Goal: Transaction & Acquisition: Book appointment/travel/reservation

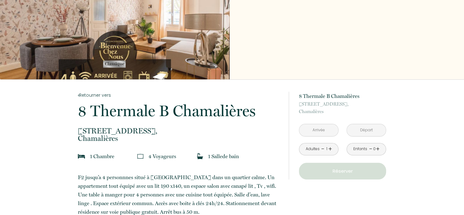
scroll to position [54, 0]
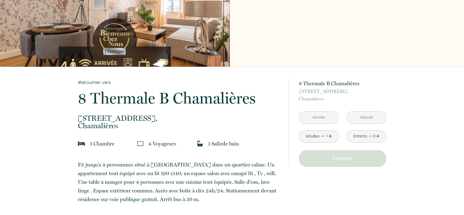
click at [330, 137] on link "+" at bounding box center [330, 137] width 4 height 10
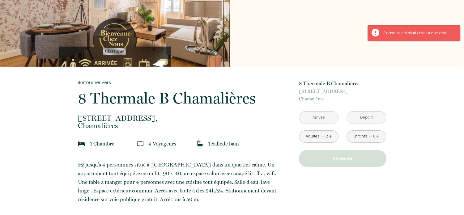
click at [330, 137] on link "+" at bounding box center [330, 137] width 4 height 10
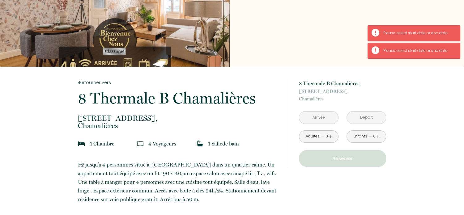
click at [313, 114] on input "text" at bounding box center [318, 118] width 39 height 12
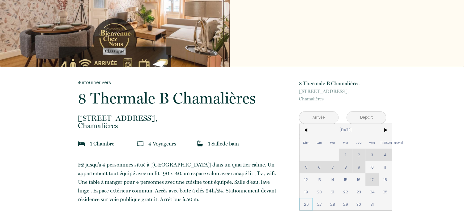
click at [307, 205] on span "26" at bounding box center [306, 204] width 13 height 12
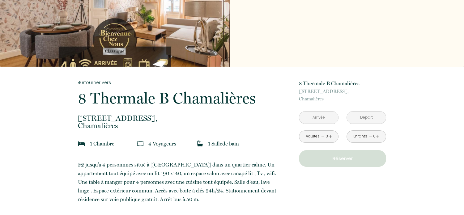
type input "[DATE]"
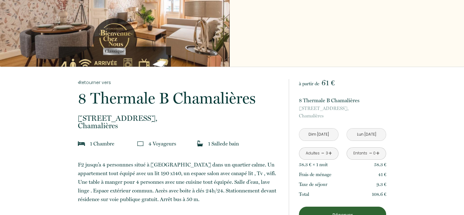
click at [369, 135] on input "[DATE]" at bounding box center [366, 135] width 39 height 12
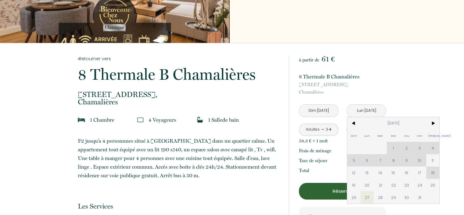
scroll to position [79, 0]
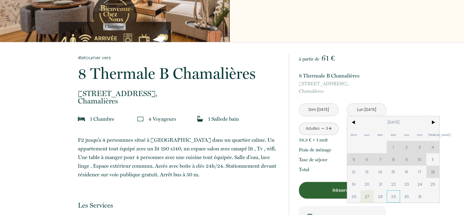
click at [393, 198] on span "29" at bounding box center [393, 196] width 13 height 12
type input "[DATE]"
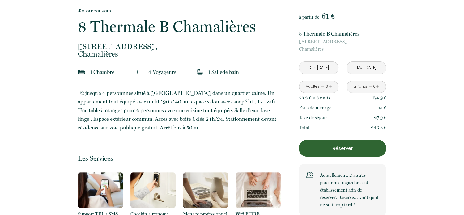
scroll to position [127, 0]
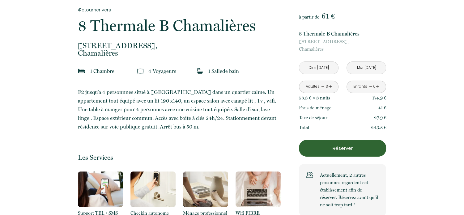
click at [332, 149] on p "Réserver" at bounding box center [342, 148] width 83 height 7
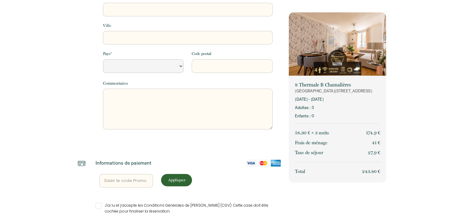
select select "Default select example"
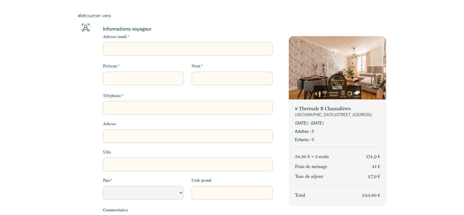
click at [121, 47] on input "Adresse email *" at bounding box center [188, 49] width 170 height 14
type input "sebpepel66@hotmail.com"
type input "Sébastien"
type input "Pellez"
type input "0687232559"
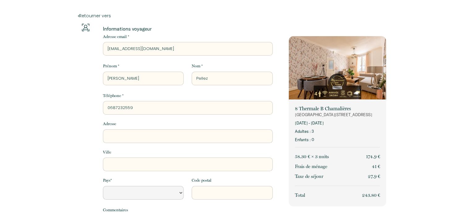
type input "17 impasse des fauvettes"
type input "Le Soler"
select select "FR"
type input "66270"
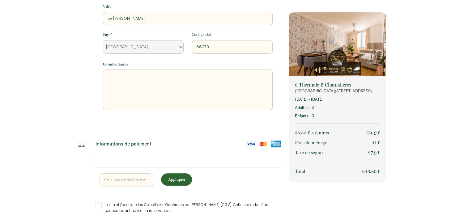
scroll to position [157, 0]
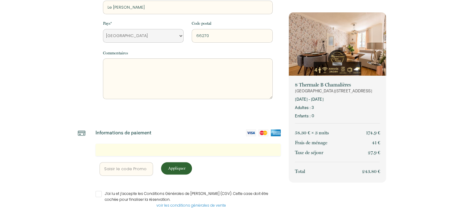
click at [99, 194] on input "J’ai lu et j’accepte les Conditions Générales de Vente (CGV). Cette case doit ê…" at bounding box center [189, 194] width 186 height 6
checkbox input "true"
click at [329, 104] on div "26 oct. 2025 - 29 oct. 2025 Adultes : 3 Enfants : 0" at bounding box center [337, 107] width 85 height 23
click at [327, 101] on p "26 oct. 2025 - 29 oct. 2025" at bounding box center [337, 99] width 85 height 6
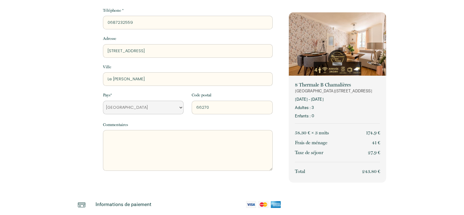
scroll to position [70, 0]
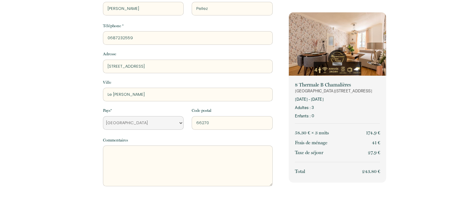
click at [340, 114] on p "Enfants : 0" at bounding box center [337, 116] width 85 height 6
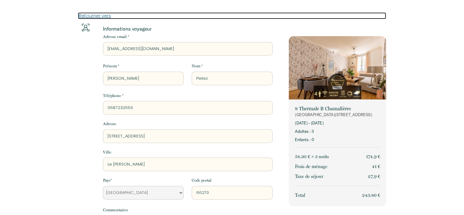
click at [95, 18] on link "Retourner vers" at bounding box center [232, 15] width 309 height 7
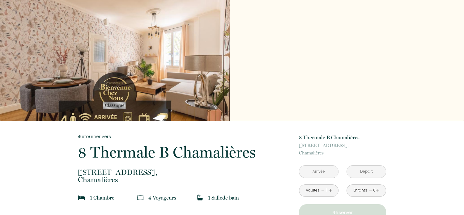
click at [330, 191] on link "+" at bounding box center [330, 191] width 4 height 10
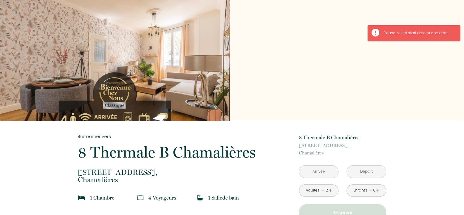
click at [330, 191] on link "+" at bounding box center [330, 191] width 4 height 10
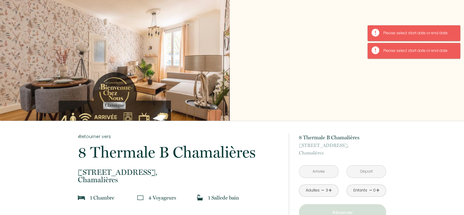
click at [314, 172] on input "text" at bounding box center [318, 172] width 39 height 12
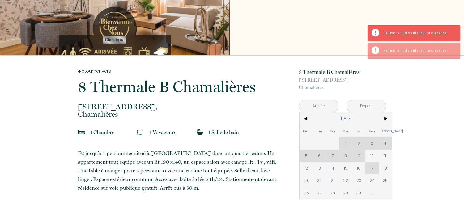
scroll to position [67, 0]
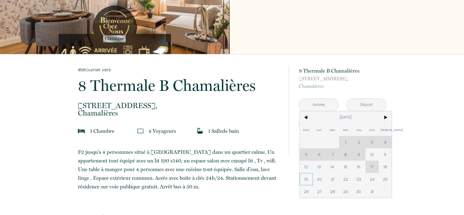
click at [306, 179] on span "19" at bounding box center [306, 179] width 13 height 12
type input "Dim 19 Oct 2025"
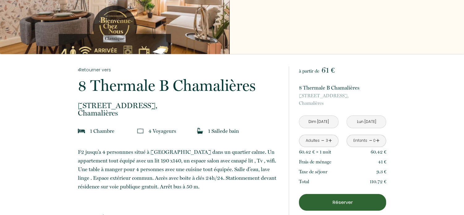
click at [355, 103] on p "8 Avenue Thermale, Chamalières" at bounding box center [342, 99] width 87 height 15
click at [367, 123] on input "Lun 20 Oct 2025" at bounding box center [366, 122] width 39 height 12
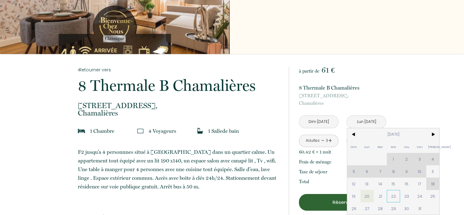
click at [393, 196] on span "22" at bounding box center [393, 196] width 13 height 12
type input "Mer 22 Oct 2025"
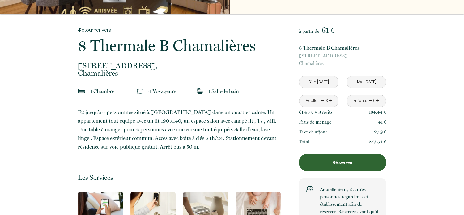
scroll to position [151, 0]
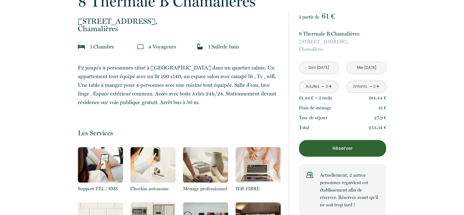
click at [339, 146] on p "Réserver" at bounding box center [342, 148] width 83 height 7
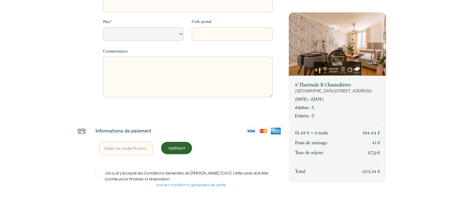
select select "Default select example"
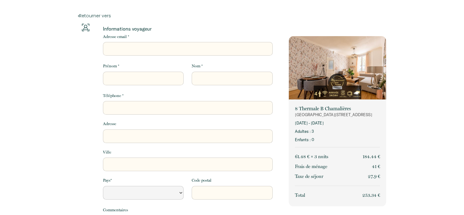
click at [121, 51] on input "Adresse email *" at bounding box center [188, 49] width 170 height 14
type input "sebpepel66@hotmail.com"
type input "Sébastien"
type input "Pellez"
type input "0687232559"
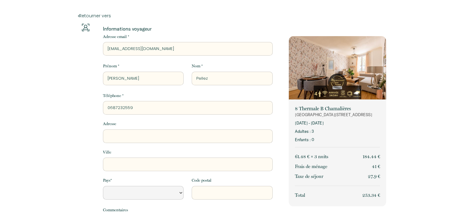
type input "17 impasse des fauvettes"
type input "Le Soler"
select select "FR"
type input "66270"
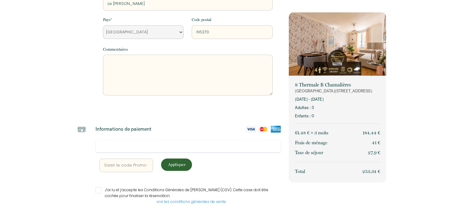
scroll to position [177, 0]
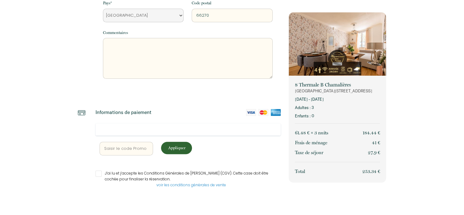
click at [98, 173] on input "J’ai lu et j’accepte les Conditions Générales de Vente (CGV). Cette case doit ê…" at bounding box center [189, 174] width 186 height 6
checkbox input "true"
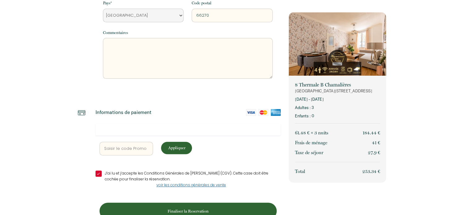
scroll to position [194, 0]
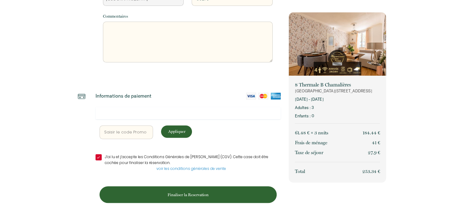
click at [190, 194] on p "Finaliser la Reservation" at bounding box center [188, 195] width 173 height 6
click at [189, 193] on p "Finaliser la Reservation" at bounding box center [188, 195] width 173 height 6
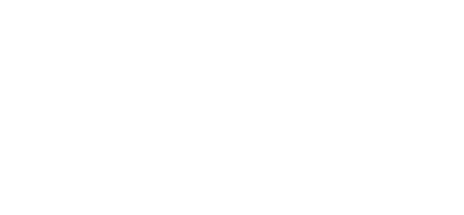
scroll to position [0, 0]
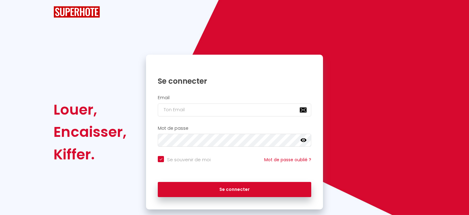
checkbox input "true"
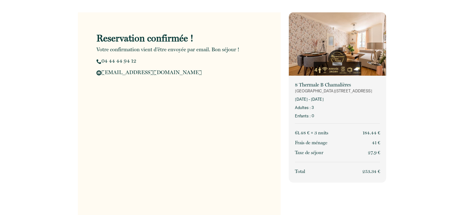
click at [422, 100] on div "Reservation confirmée ! Votre confirmation vient d'être envoyée par email. Bon …" at bounding box center [232, 114] width 464 height 228
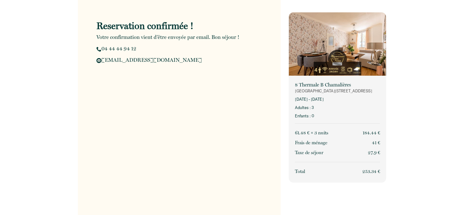
drag, startPoint x: 443, startPoint y: 0, endPoint x: 175, endPoint y: 127, distance: 296.0
click at [175, 127] on div "Reservation confirmée ! Votre confirmation vient d'être envoyée par email. Bon …" at bounding box center [179, 107] width 203 height 215
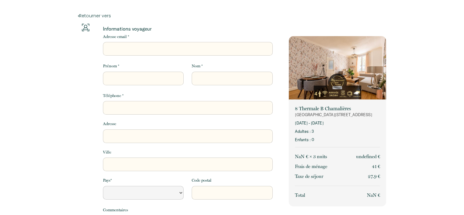
select select "Default select example"
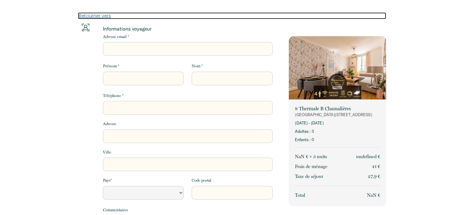
click at [87, 16] on link "Retourner vers" at bounding box center [232, 15] width 309 height 7
click at [99, 15] on link "Retourner vers" at bounding box center [232, 15] width 309 height 7
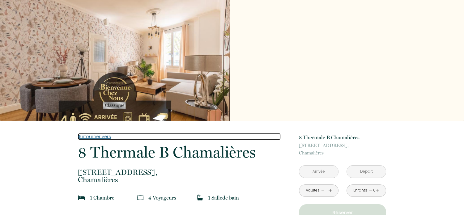
click at [90, 136] on link "Retourner vers" at bounding box center [179, 136] width 203 height 7
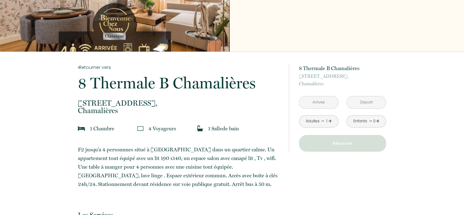
scroll to position [70, 0]
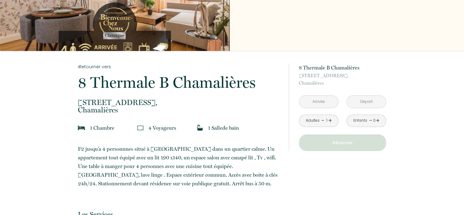
click at [329, 120] on link "+" at bounding box center [330, 121] width 4 height 10
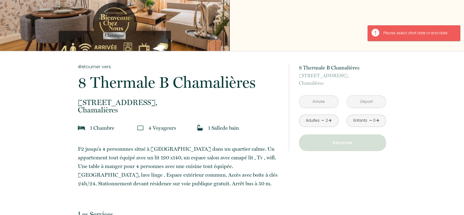
click at [329, 120] on link "+" at bounding box center [330, 121] width 4 height 10
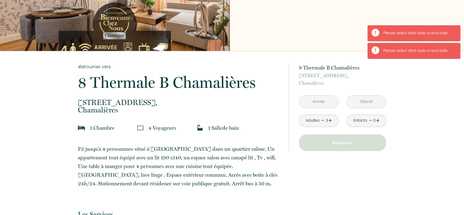
click at [314, 102] on input "text" at bounding box center [318, 102] width 39 height 12
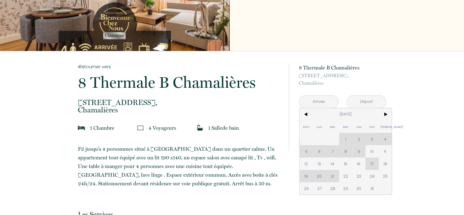
click at [373, 165] on div "Dim Lun Mar Mer Jeu Ven Sam 1 2 3 4 5 6 7 8 9 10 11 12 13 14 15 16 17 18 19 20 …" at bounding box center [346, 151] width 92 height 87
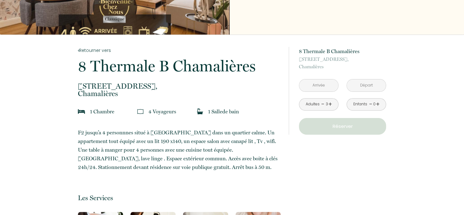
scroll to position [88, 0]
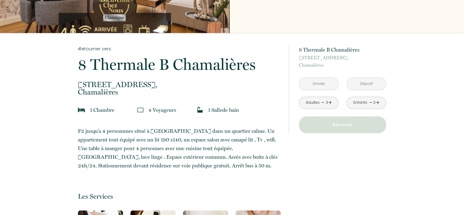
click at [316, 82] on input "text" at bounding box center [318, 84] width 39 height 12
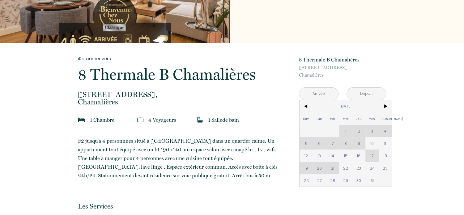
scroll to position [79, 0]
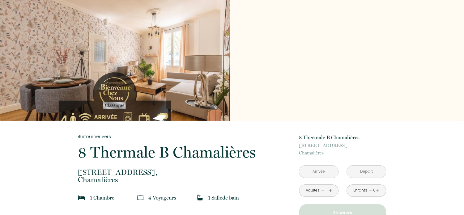
scroll to position [44, 0]
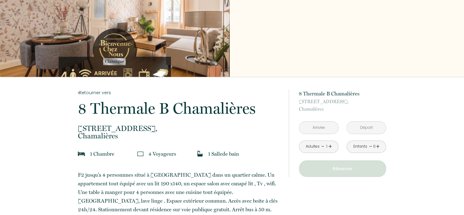
click at [331, 146] on link "+" at bounding box center [330, 147] width 4 height 10
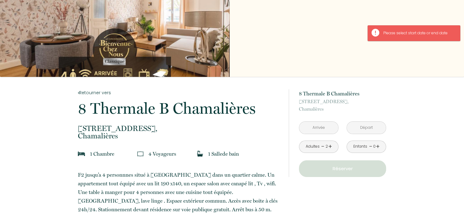
click at [330, 147] on link "+" at bounding box center [330, 147] width 4 height 10
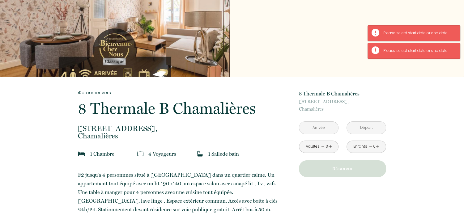
click at [316, 129] on input "text" at bounding box center [318, 128] width 39 height 12
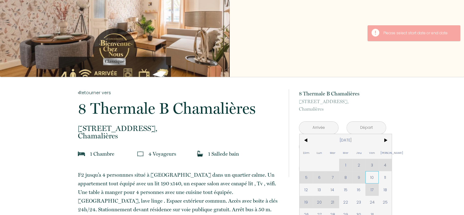
click at [373, 176] on span "10" at bounding box center [371, 177] width 13 height 12
click at [373, 176] on button "Réserver" at bounding box center [342, 168] width 87 height 17
type input "[DATE]"
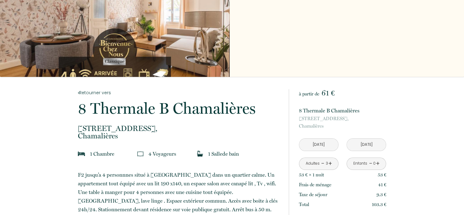
click at [319, 145] on input "[DATE]" at bounding box center [318, 145] width 39 height 12
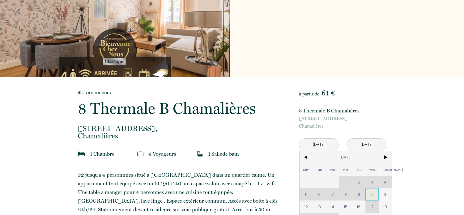
click at [369, 196] on span "10" at bounding box center [371, 194] width 13 height 12
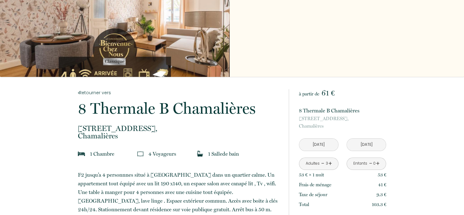
click at [316, 145] on input "[DATE]" at bounding box center [318, 145] width 39 height 12
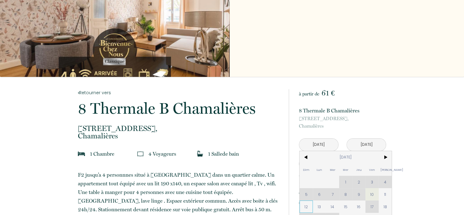
click at [306, 204] on span "12" at bounding box center [306, 207] width 13 height 12
type input "[DATE]"
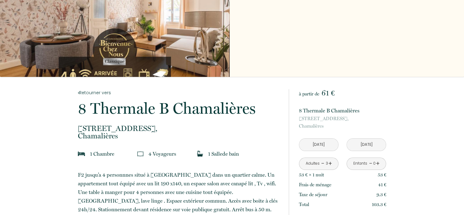
click at [367, 146] on input "[DATE]" at bounding box center [366, 145] width 39 height 12
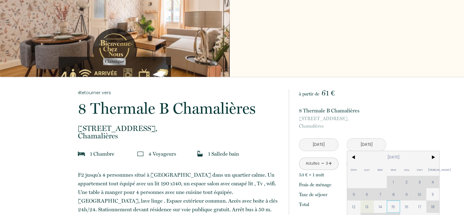
click at [396, 205] on span "15" at bounding box center [393, 207] width 13 height 12
type input "[DATE]"
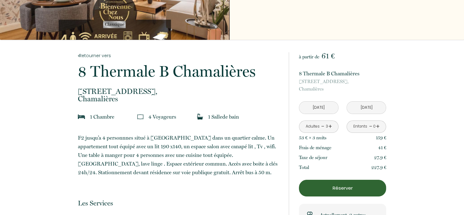
scroll to position [81, 0]
click at [316, 107] on input "[DATE]" at bounding box center [318, 107] width 39 height 12
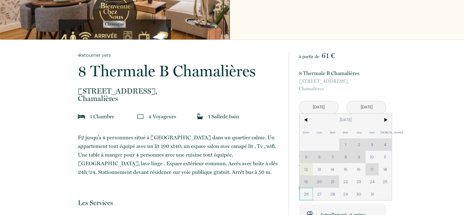
click at [309, 196] on span "26" at bounding box center [306, 194] width 13 height 12
type input "[DATE]"
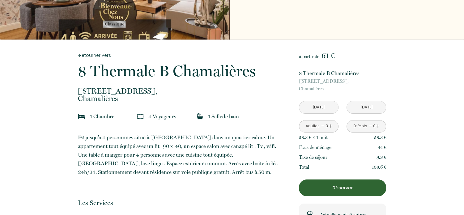
click at [360, 107] on input "[DATE]" at bounding box center [366, 107] width 39 height 12
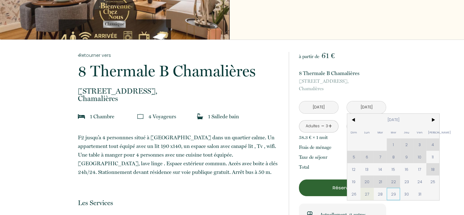
click at [394, 194] on span "29" at bounding box center [393, 194] width 13 height 12
type input "[DATE]"
